Goal: Contribute content

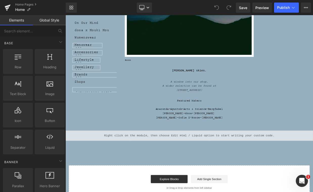
click at [223, 160] on div "Liquid" at bounding box center [218, 164] width 306 height 13
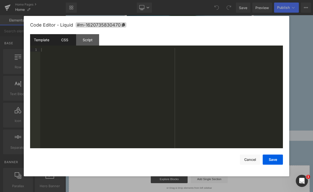
click at [64, 41] on div "CSS" at bounding box center [64, 39] width 23 height 11
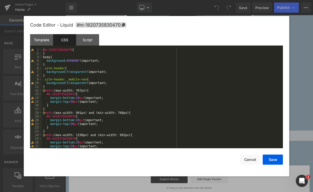
click at [76, 62] on div "#m-1620735830470 { } body { background : #96B0BF !important; } .site-header { b…" at bounding box center [161, 101] width 239 height 107
click at [271, 160] on button "Save" at bounding box center [273, 160] width 20 height 10
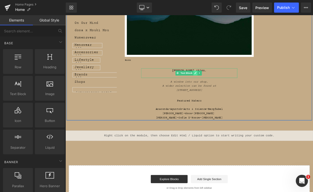
click at [225, 85] on icon at bounding box center [226, 86] width 3 height 3
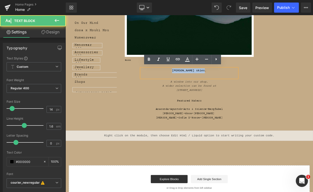
drag, startPoint x: 252, startPoint y: 82, endPoint x: 182, endPoint y: 73, distance: 70.0
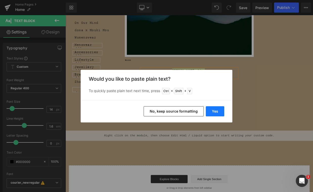
click at [214, 113] on button "Yes" at bounding box center [215, 111] width 18 height 10
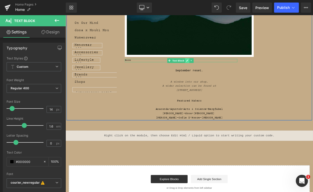
click at [215, 70] on icon at bounding box center [216, 71] width 3 height 3
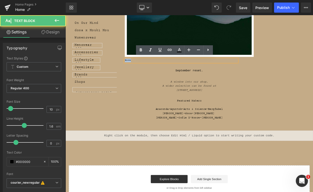
drag, startPoint x: 148, startPoint y: 69, endPoint x: 135, endPoint y: 67, distance: 13.2
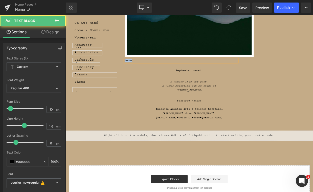
drag, startPoint x: 151, startPoint y: 68, endPoint x: 134, endPoint y: 65, distance: 16.9
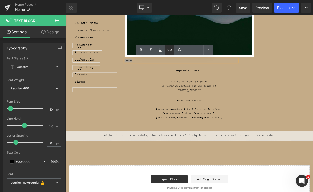
click at [169, 50] on icon at bounding box center [169, 50] width 4 height 2
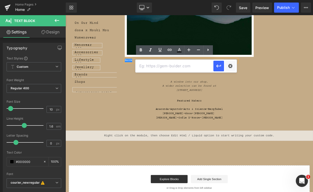
click at [172, 70] on input "text" at bounding box center [175, 66] width 78 height 13
paste input "[URL][DOMAIN_NAME]"
type input "[URL][DOMAIN_NAME]"
drag, startPoint x: 217, startPoint y: 70, endPoint x: 188, endPoint y: 68, distance: 29.4
click at [217, 70] on button "button" at bounding box center [218, 66] width 11 height 11
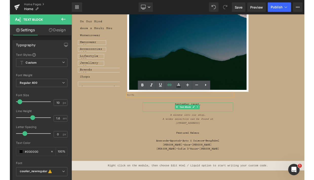
scroll to position [86, 0]
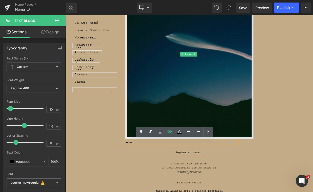
drag, startPoint x: 220, startPoint y: 61, endPoint x: 251, endPoint y: 36, distance: 39.7
click at [220, 61] on span "Image" at bounding box center [218, 63] width 11 height 6
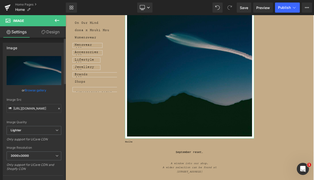
click at [32, 93] on link "Browse gallery" at bounding box center [35, 90] width 21 height 9
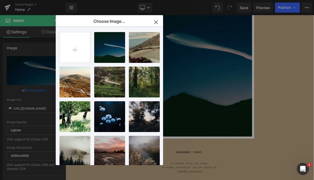
type input "C:\fakepath\318dfd01-1df4-0069-405e-4bca8b94def3.png"
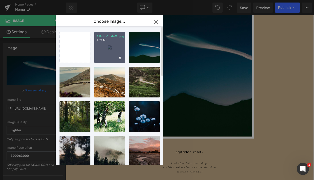
click at [113, 45] on div "318dfd0...def3.png 1.39 MB" at bounding box center [109, 47] width 31 height 31
type input "[URL][DOMAIN_NAME]"
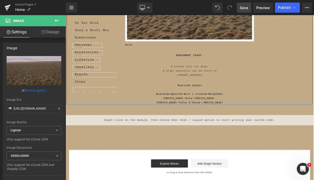
click at [242, 8] on span "Save" at bounding box center [243, 7] width 8 height 5
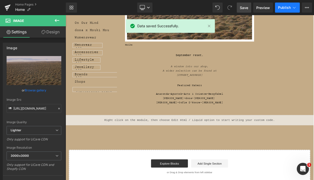
click at [290, 7] on span "Publish" at bounding box center [284, 8] width 13 height 4
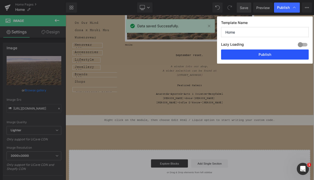
drag, startPoint x: 246, startPoint y: 49, endPoint x: 264, endPoint y: 54, distance: 19.6
click at [264, 54] on button "Publish" at bounding box center [265, 55] width 88 height 10
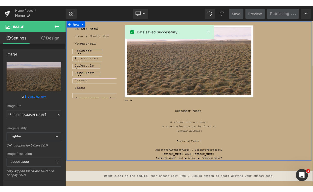
scroll to position [0, 0]
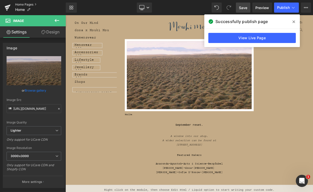
click at [18, 4] on link "Home Pages" at bounding box center [40, 5] width 51 height 4
